Goal: Find specific page/section: Find specific page/section

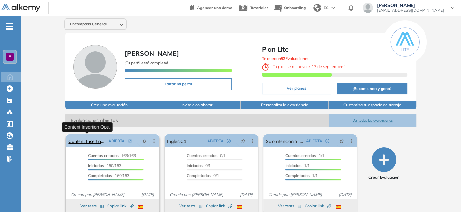
click at [86, 139] on link "Content Insertion Ops." at bounding box center [86, 140] width 37 height 13
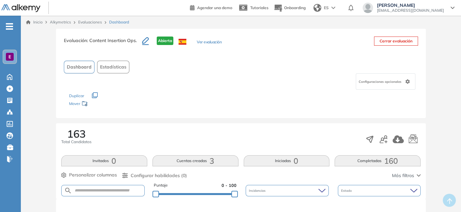
click at [406, 175] on span "Más filtros" at bounding box center [403, 175] width 22 height 7
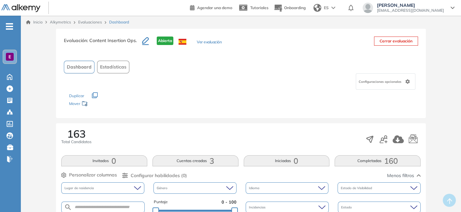
click at [402, 177] on span "Menos filtros" at bounding box center [400, 175] width 27 height 7
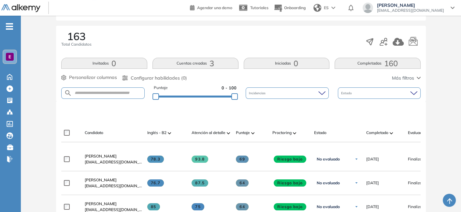
scroll to position [98, 0]
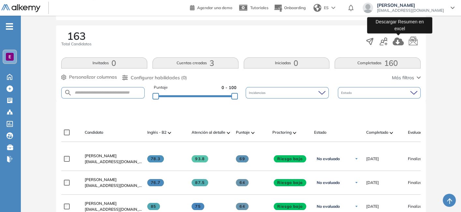
click at [402, 40] on icon "button" at bounding box center [398, 41] width 11 height 8
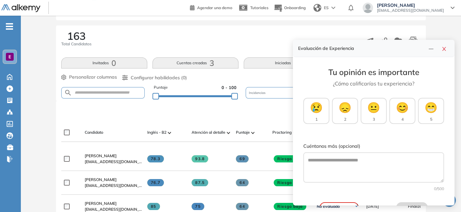
click at [279, 139] on div "Candidato Inglés - B2 Atención al detalle Puntaje Proctoring Estado Completado …" at bounding box center [259, 134] width 396 height 13
